Goal: Obtain resource: Download file/media

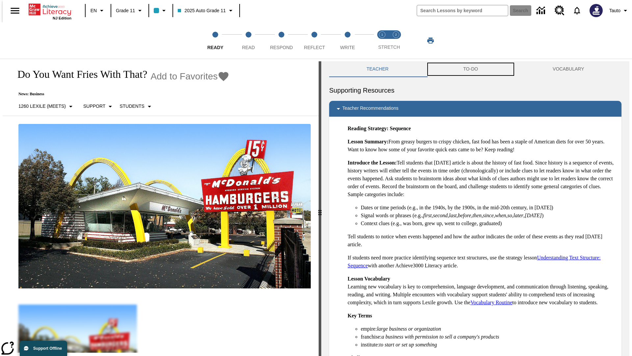
click at [471, 69] on button "TO-DO" at bounding box center [471, 69] width 90 height 16
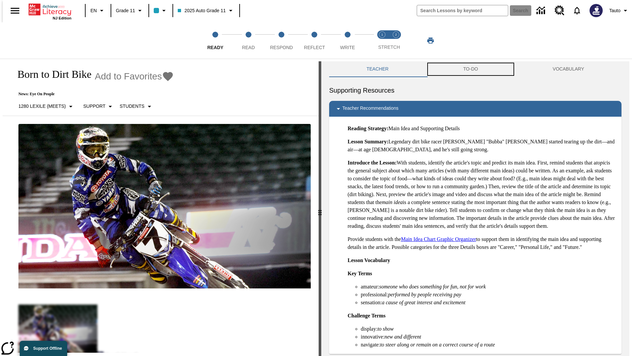
click at [471, 69] on button "TO-DO" at bounding box center [471, 69] width 90 height 16
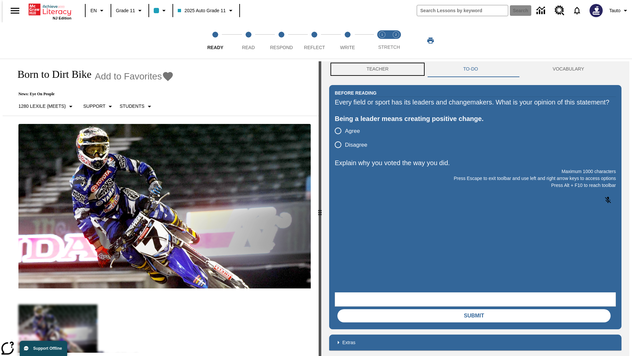
scroll to position [0, 0]
click at [376, 69] on button "Teacher" at bounding box center [377, 69] width 97 height 16
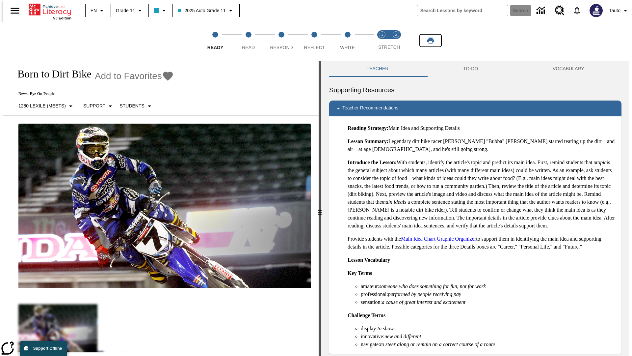
click at [431, 40] on icon "Print" at bounding box center [430, 41] width 7 height 6
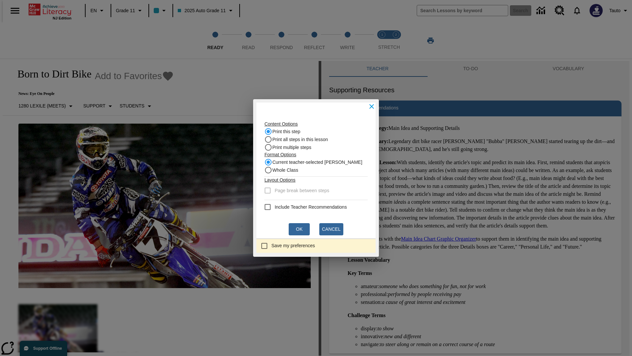
click at [270, 207] on recommendation "Include Teacher Recommendations" at bounding box center [268, 207] width 8 height 8
checkbox recommendation "true"
click at [299, 229] on button "Ok" at bounding box center [299, 229] width 21 height 12
